Goal: Information Seeking & Learning: Learn about a topic

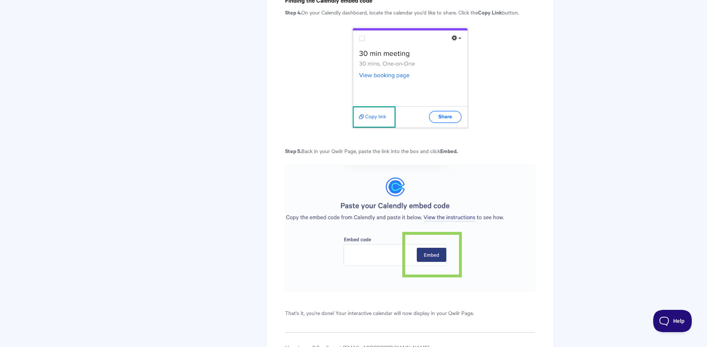
scroll to position [1335, 0]
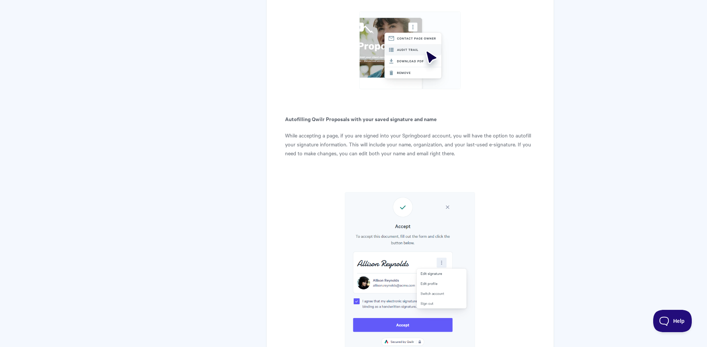
scroll to position [1311, 0]
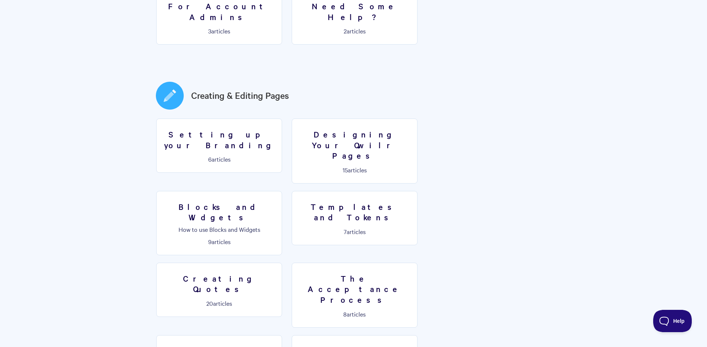
scroll to position [328, 0]
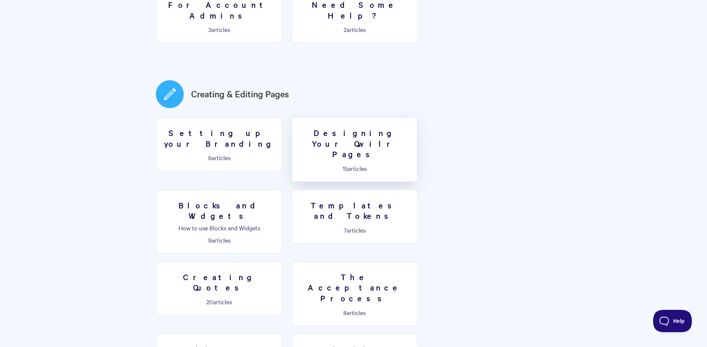
click at [339, 127] on h3 "Designing Your Qwilr Pages" at bounding box center [355, 143] width 116 height 32
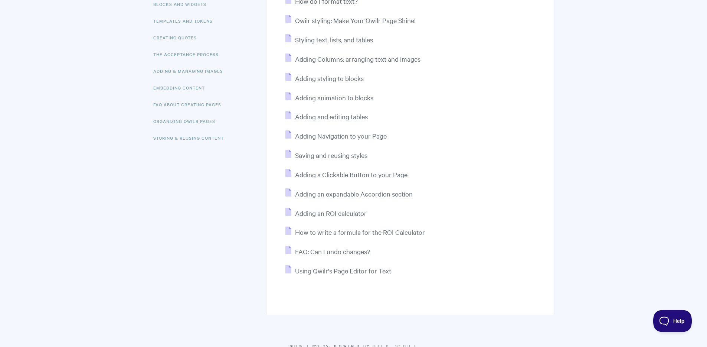
scroll to position [153, 0]
click at [365, 95] on span "Adding animation to blocks" at bounding box center [334, 96] width 78 height 9
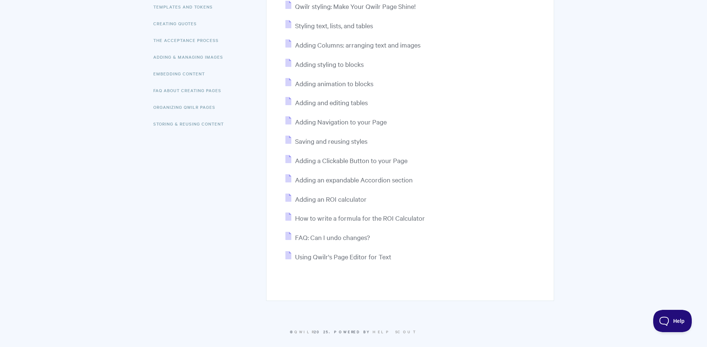
scroll to position [173, 0]
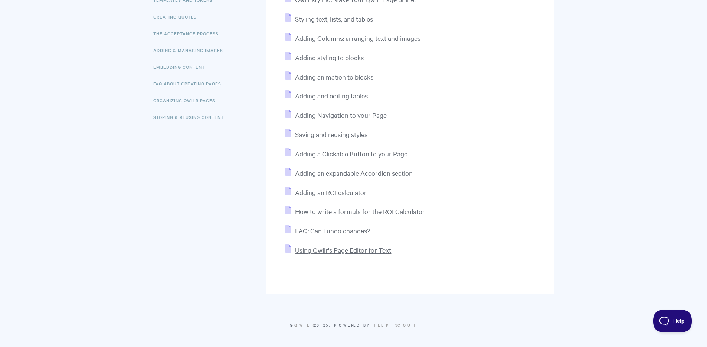
click at [378, 251] on span "Using Qwilr's Page Editor for Text" at bounding box center [343, 249] width 96 height 9
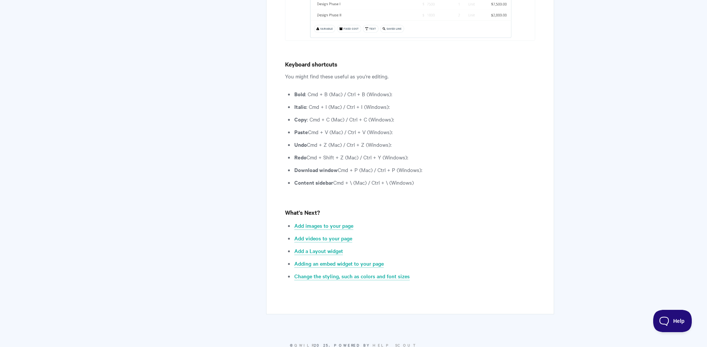
scroll to position [2088, 0]
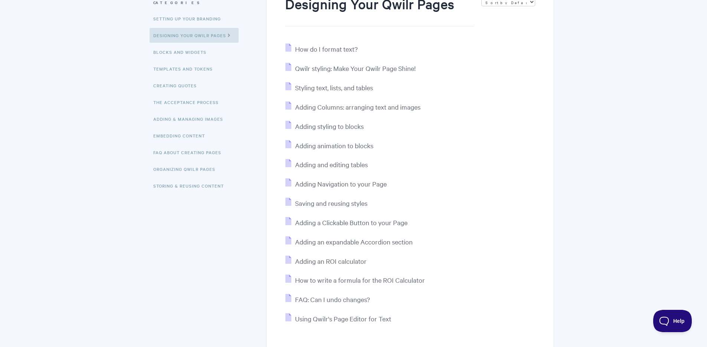
scroll to position [104, 0]
click at [214, 150] on link "FAQ About Creating Pages" at bounding box center [188, 152] width 77 height 15
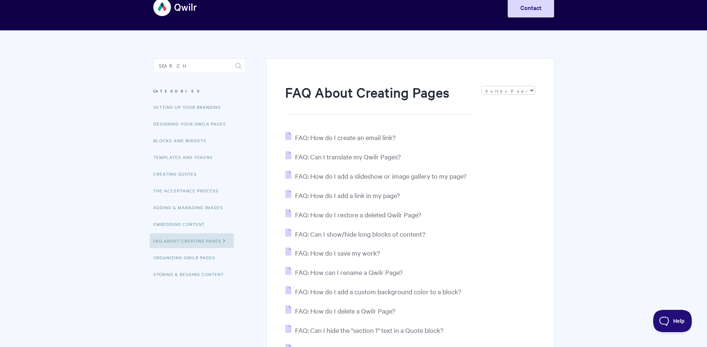
scroll to position [17, 0]
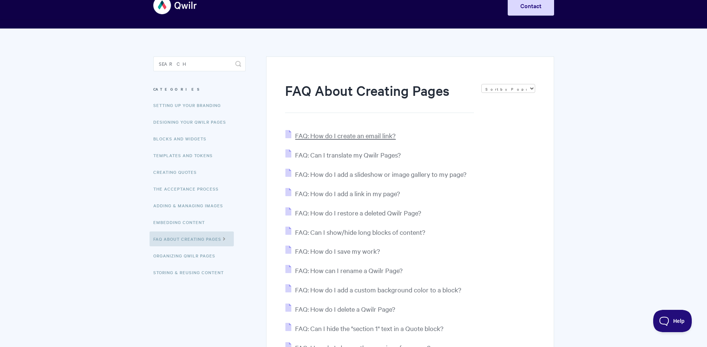
click at [367, 135] on span "FAQ: How do I create an email link?" at bounding box center [345, 135] width 101 height 9
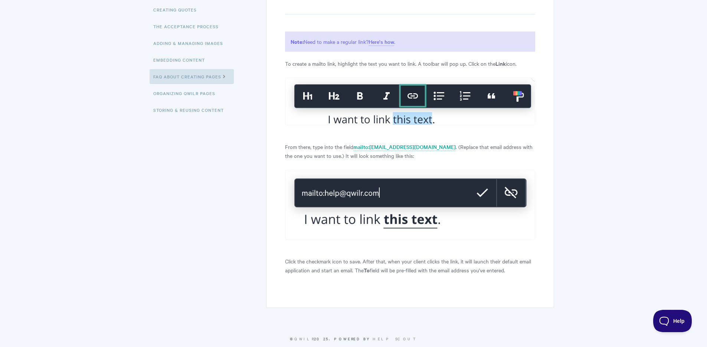
scroll to position [182, 0]
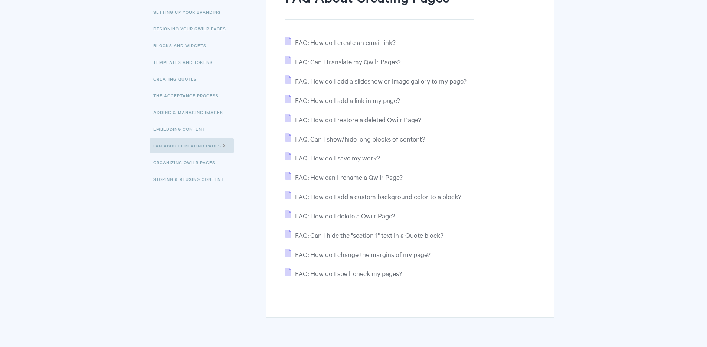
scroll to position [111, 0]
click at [404, 141] on span "FAQ: Can I show/hide long blocks of content?" at bounding box center [360, 138] width 130 height 9
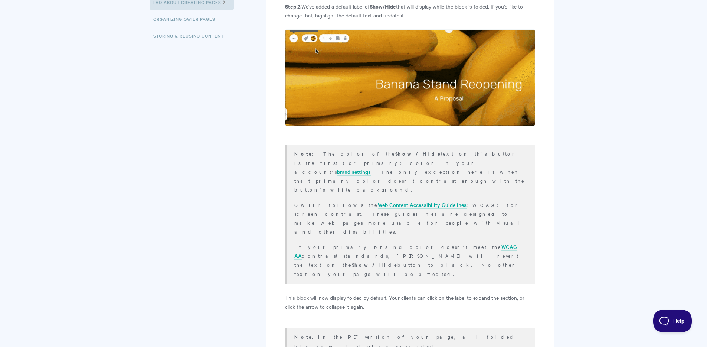
scroll to position [171, 0]
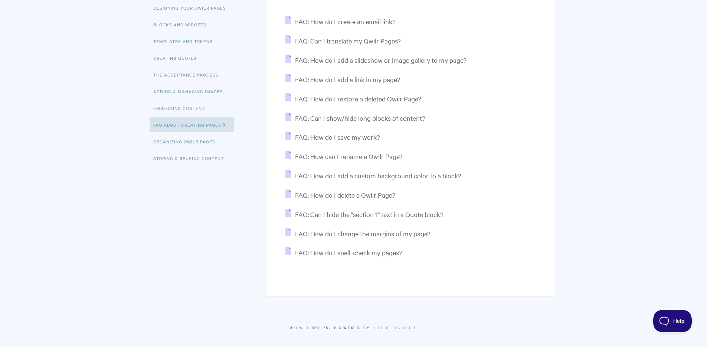
scroll to position [134, 0]
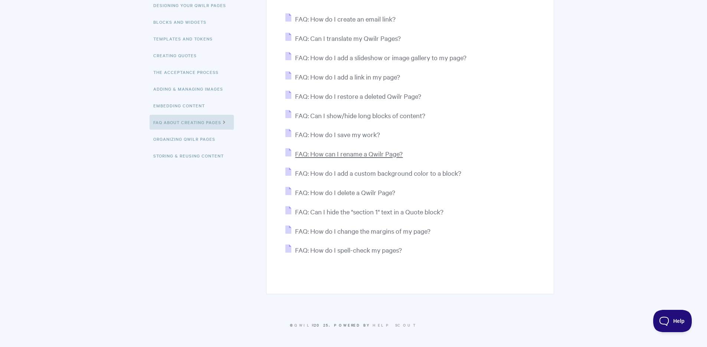
click at [402, 154] on span "FAQ: How can I rename a Qwilr Page?" at bounding box center [349, 153] width 108 height 9
click at [436, 214] on span "FAQ: Can I hide the "section 1" text in a Quote block?" at bounding box center [369, 211] width 149 height 9
click at [403, 222] on ul "FAQ: How do I create an email link? FAQ: Can I translate my Qwilr Pages? FAQ: H…" at bounding box center [410, 134] width 250 height 242
click at [404, 240] on ul "FAQ: How do I create an email link? FAQ: Can I translate my Qwilr Pages? FAQ: H…" at bounding box center [410, 134] width 250 height 242
click at [404, 233] on span "FAQ: How do I change the margins of my page?" at bounding box center [363, 231] width 136 height 9
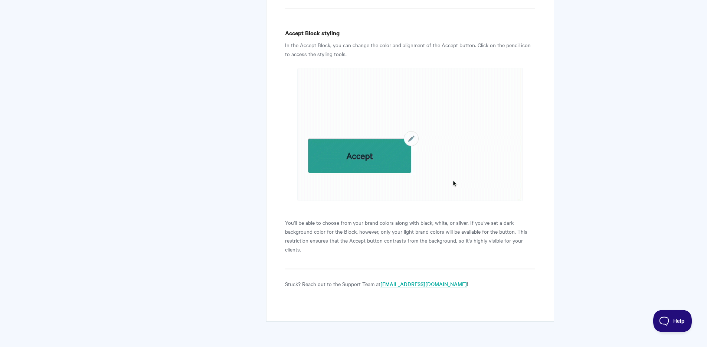
scroll to position [3488, 0]
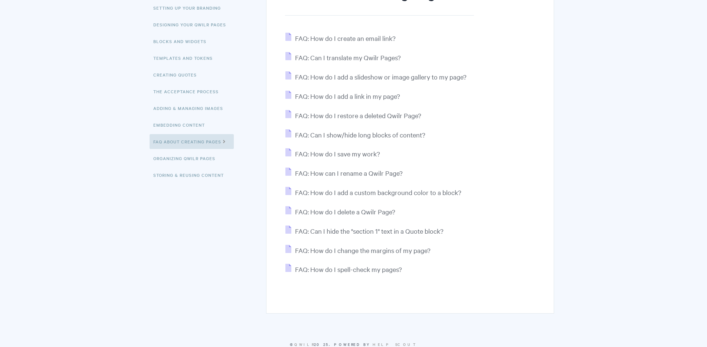
scroll to position [108, 0]
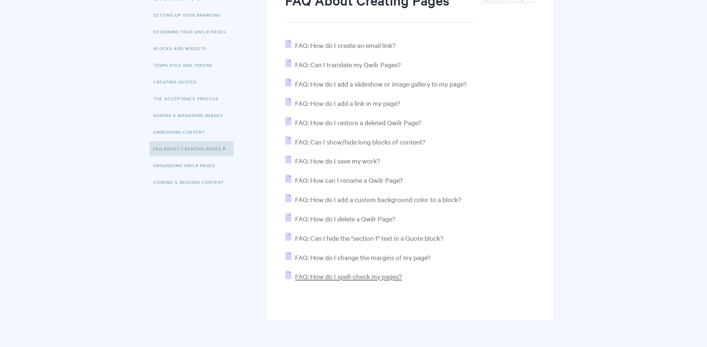
click at [397, 280] on span "FAQ: How do I spell-check my pages?" at bounding box center [348, 276] width 107 height 9
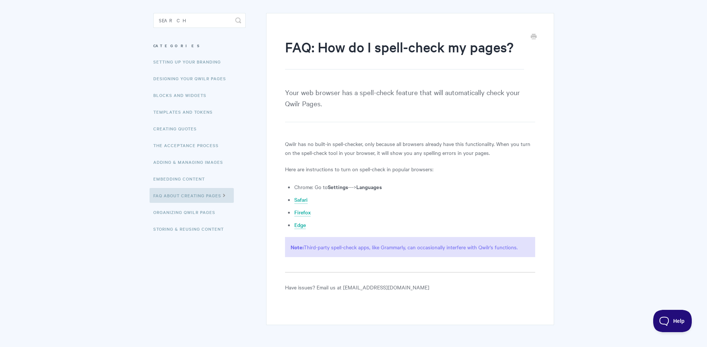
scroll to position [62, 0]
click at [202, 217] on link "Organizing Qwilr Pages" at bounding box center [185, 210] width 71 height 15
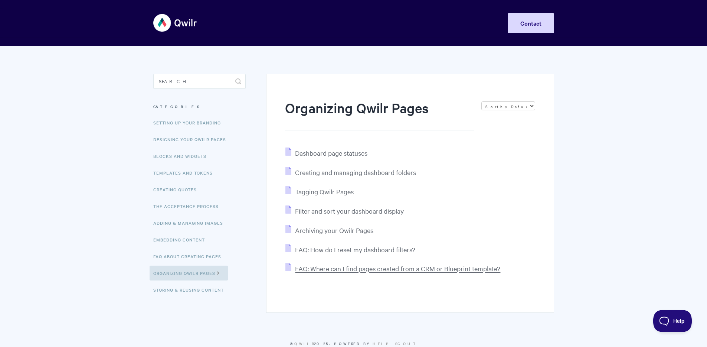
click at [492, 268] on span "FAQ: Where can I find pages created from a CRM or Blueprint template?" at bounding box center [397, 268] width 205 height 9
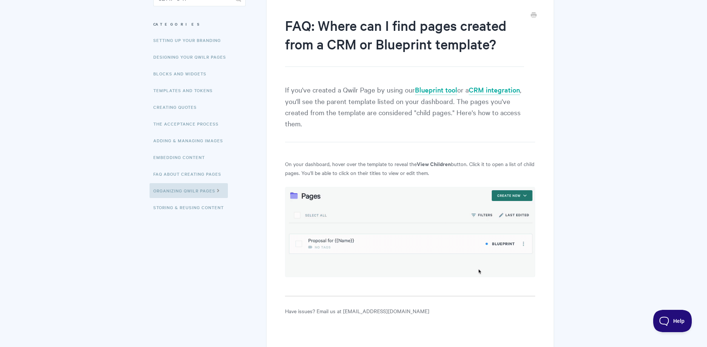
scroll to position [67, 0]
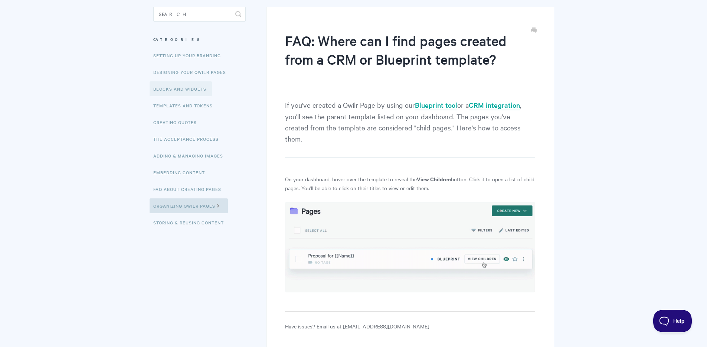
click at [177, 82] on link "Blocks and Widgets" at bounding box center [181, 88] width 62 height 15
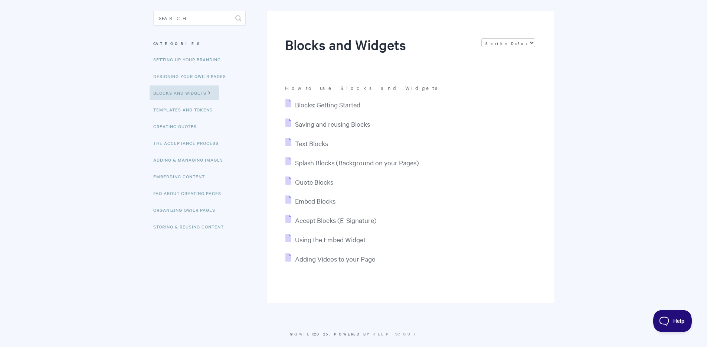
scroll to position [64, 0]
click at [355, 221] on span "Accept Blocks (E-Signature)" at bounding box center [336, 219] width 82 height 9
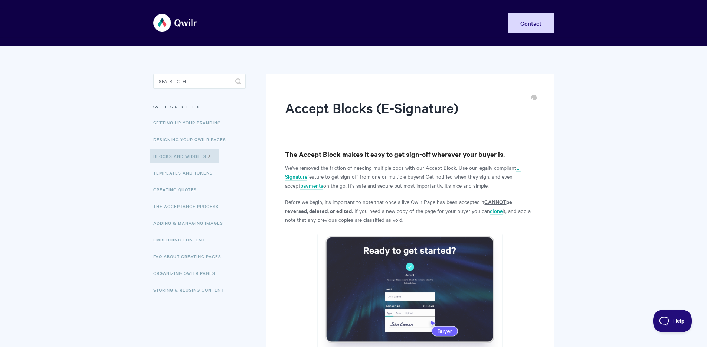
click at [172, 15] on img at bounding box center [175, 23] width 44 height 28
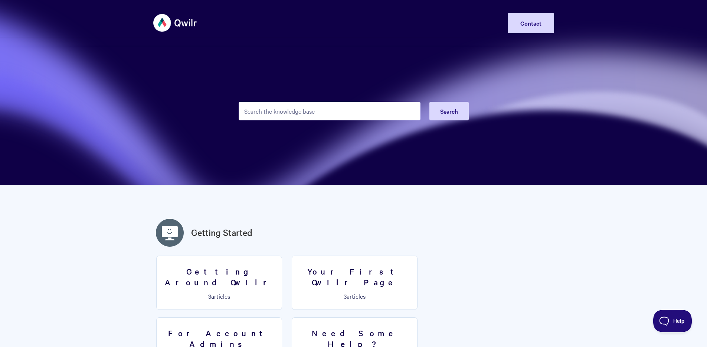
click at [354, 114] on input "Search the knowledge base" at bounding box center [330, 111] width 182 height 19
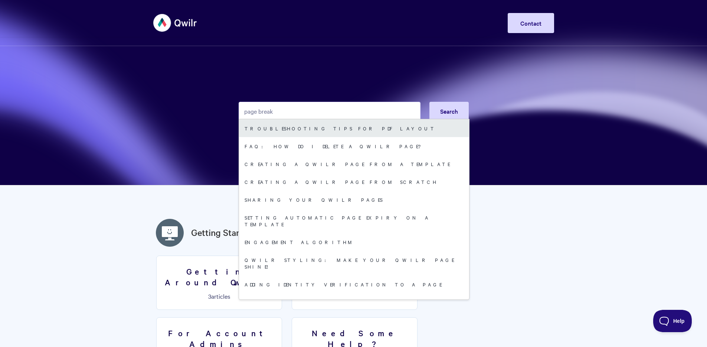
type input "page break"
click at [376, 125] on link "Troubleshooting tips for PDF layout" at bounding box center [354, 128] width 230 height 18
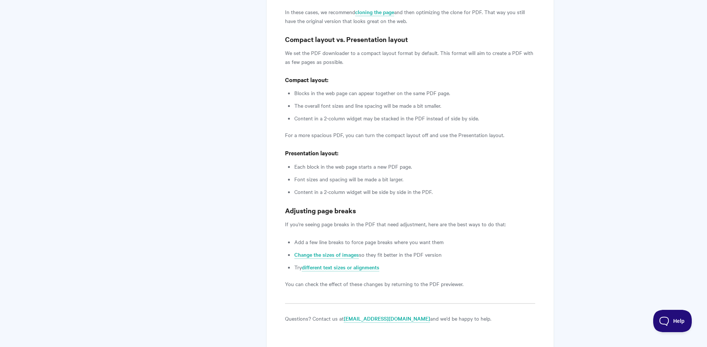
scroll to position [954, 0]
